Goal: Find specific page/section: Find specific page/section

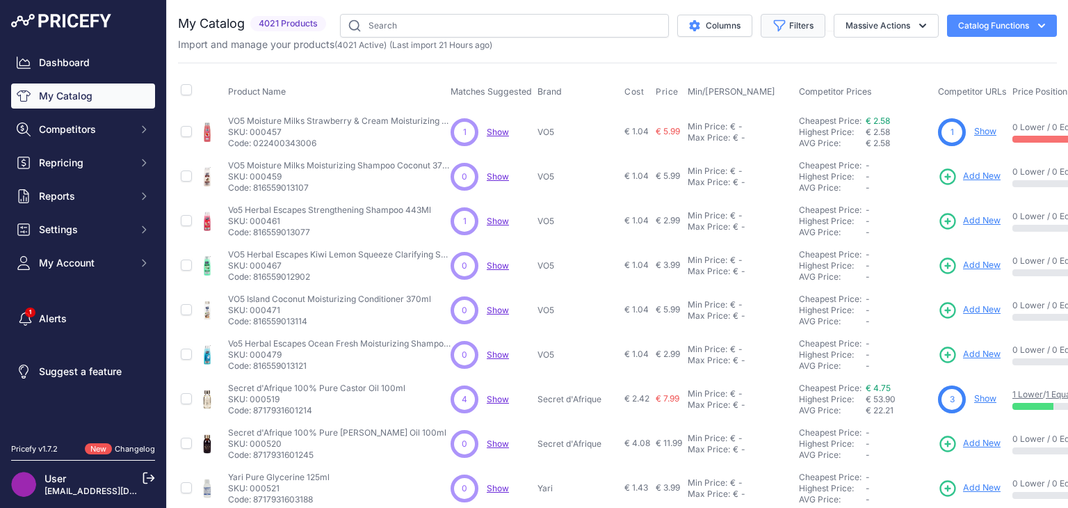
click at [793, 17] on button "Filters" at bounding box center [793, 26] width 65 height 24
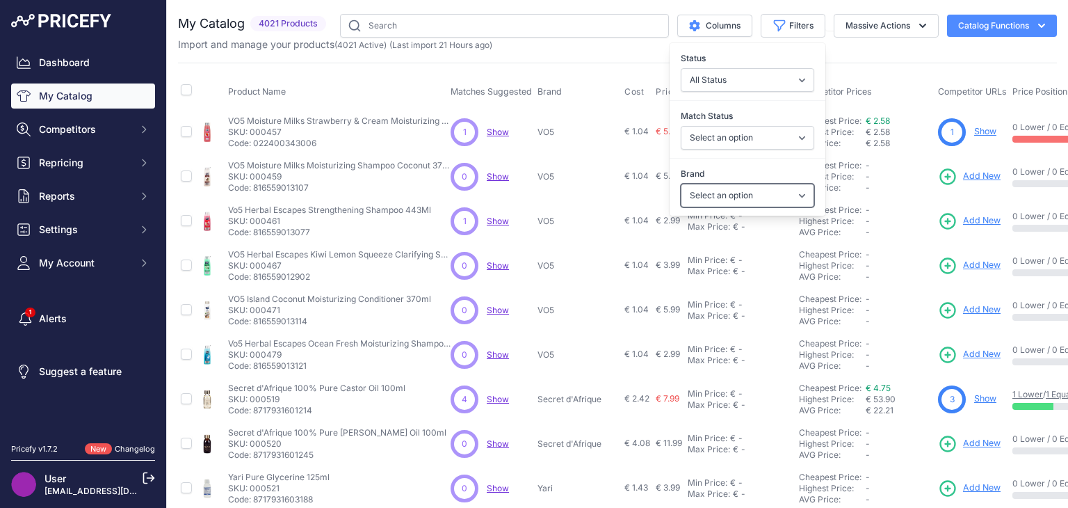
click at [790, 190] on select "Select an option A3 Activilong ADF Adore Affirm Africa's Best African Afri Afri…" at bounding box center [748, 196] width 134 height 24
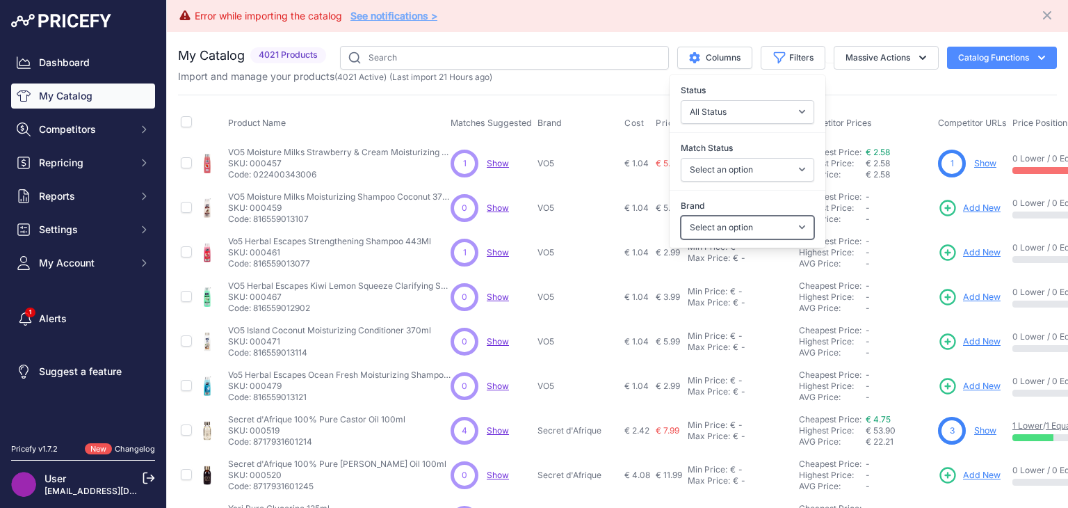
select select "[PERSON_NAME]"
click at [681, 216] on select "Select an option A3 Activilong ADF Adore Affirm Africa's Best African Afri Afri…" at bounding box center [748, 228] width 134 height 24
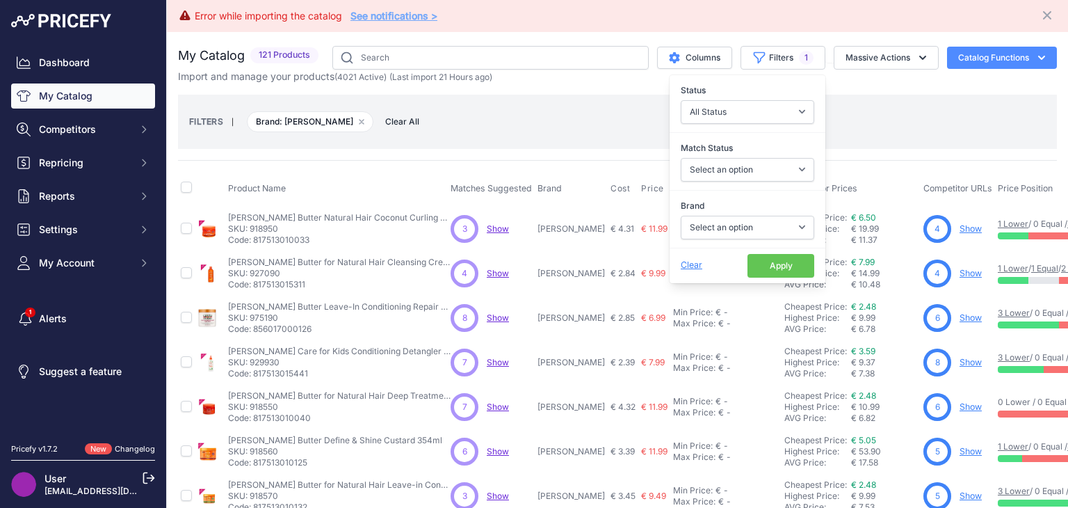
click at [790, 256] on button "Apply" at bounding box center [781, 266] width 67 height 24
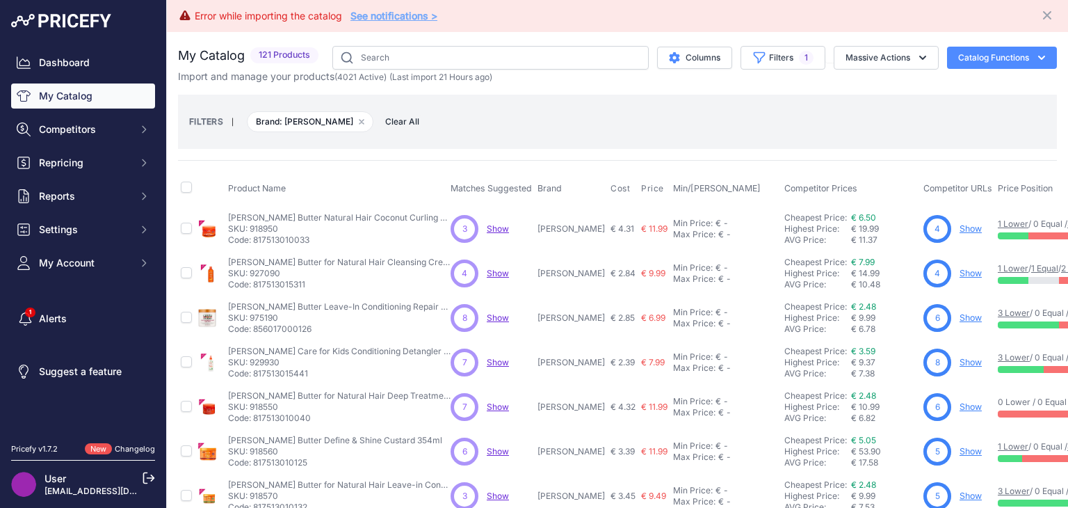
click at [960, 225] on link "Show" at bounding box center [971, 228] width 22 height 10
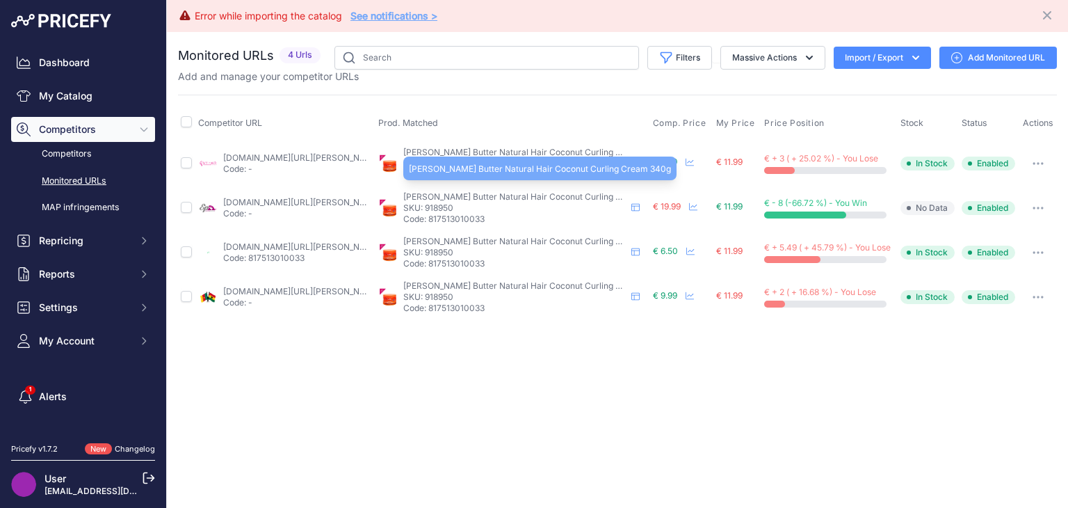
click at [469, 195] on span "[PERSON_NAME] Butter Natural Hair Coconut Curling Cream 340g" at bounding box center [534, 196] width 262 height 10
copy div "[PERSON_NAME] Butter Natural Hair Coconut Curling Cream 340g"
